Goal: Information Seeking & Learning: Stay updated

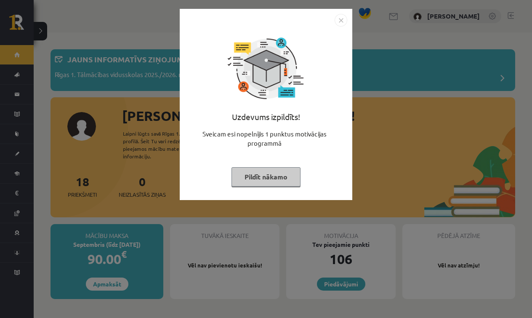
click at [272, 178] on button "Pildīt nākamo" at bounding box center [265, 176] width 69 height 19
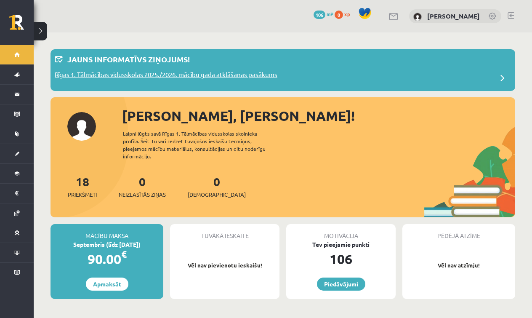
click at [185, 60] on p "Jauns informatīvs ziņojums!" at bounding box center [128, 58] width 122 height 11
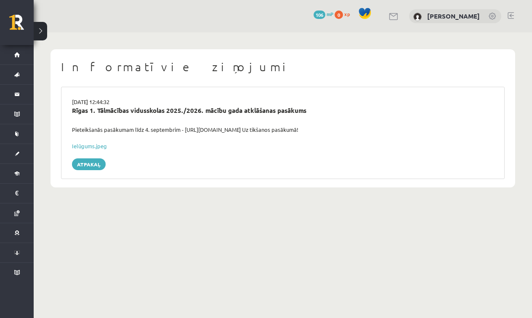
click at [185, 128] on div "Pieteikšanās pasākumam līdz 4. septembrim - [URL][DOMAIN_NAME] Uz tikšanos pasā…" at bounding box center [283, 129] width 434 height 8
click at [92, 159] on link "Atpakaļ" at bounding box center [89, 164] width 34 height 12
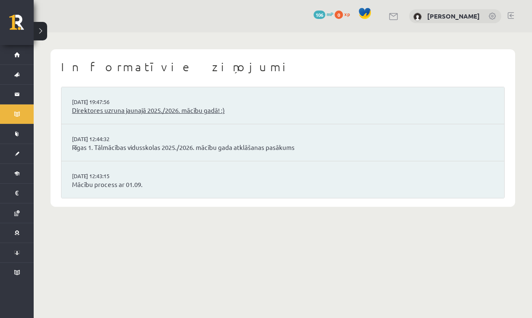
click at [157, 106] on link "Direktores uzruna jaunajā 2025./2026. mācību gadā! :)" at bounding box center [283, 111] width 422 height 10
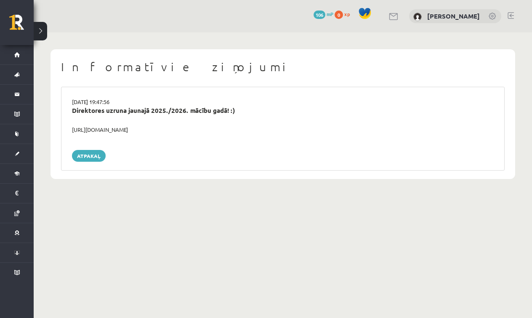
drag, startPoint x: 71, startPoint y: 128, endPoint x: 214, endPoint y: 132, distance: 143.1
click at [214, 132] on div "https://youtube.com/shorts/lM8RsWyzCn4" at bounding box center [283, 129] width 434 height 8
copy div "https://youtube.com/shorts/lM8RsWyzCn4"
